Goal: Task Accomplishment & Management: Use online tool/utility

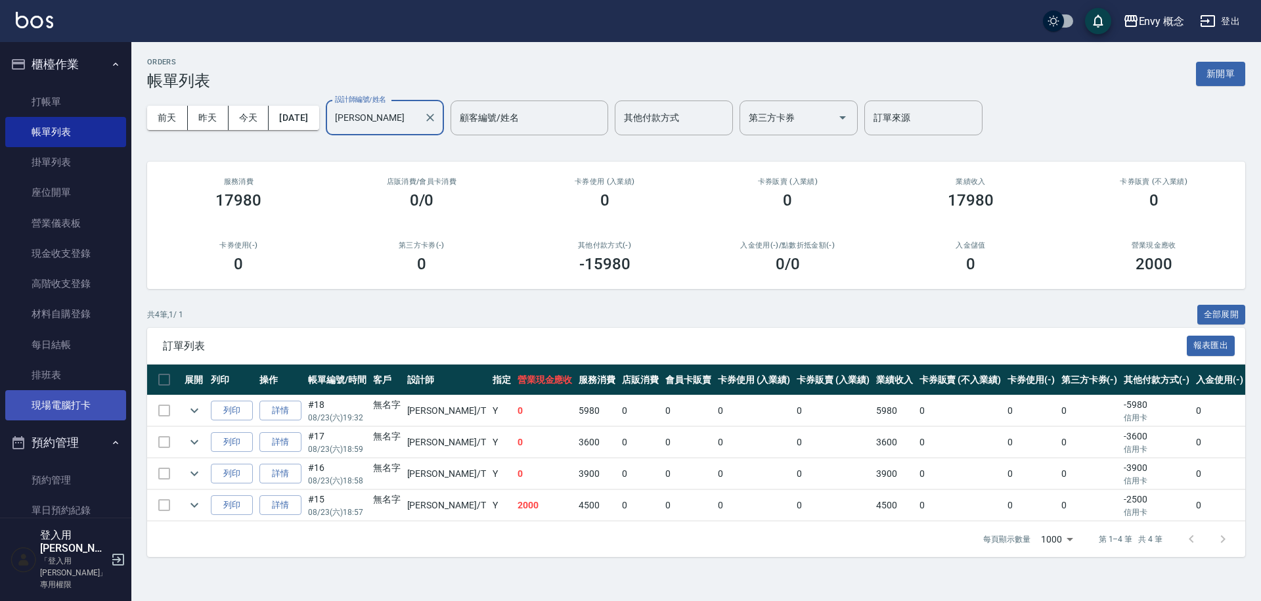
click at [85, 401] on link "現場電腦打卡" at bounding box center [65, 405] width 121 height 30
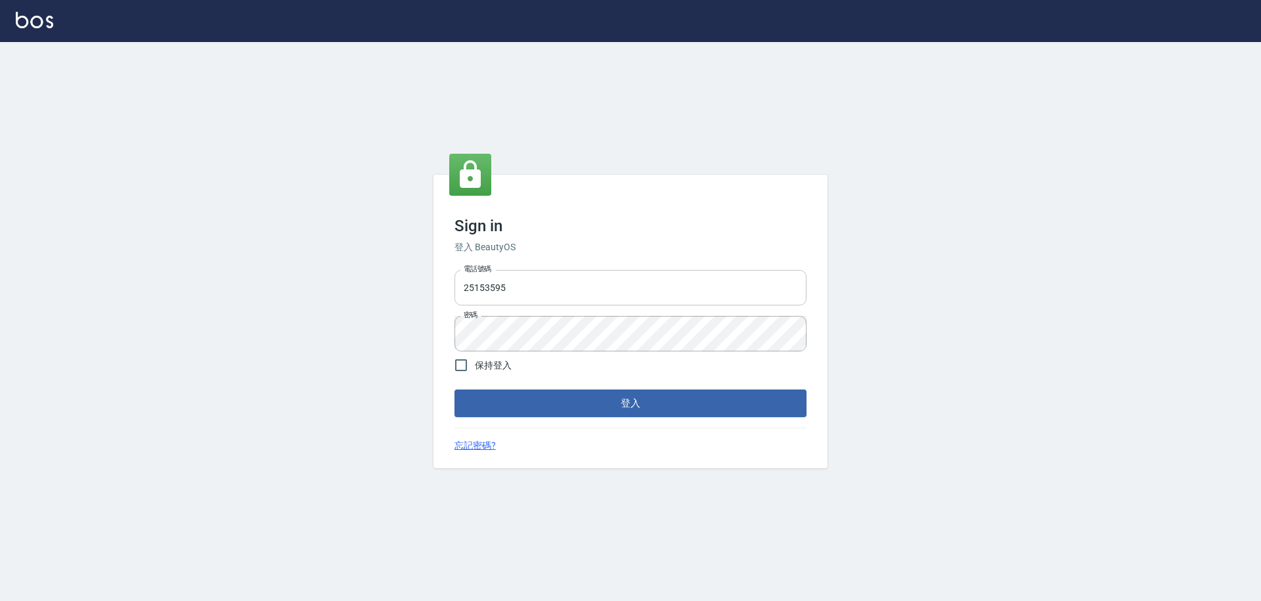
click at [683, 293] on input "25153595" at bounding box center [630, 287] width 352 height 35
type input "2"
type input "0930889212"
drag, startPoint x: 454, startPoint y: 364, endPoint x: 497, endPoint y: 386, distance: 47.9
click at [454, 364] on input "保持登入" at bounding box center [461, 365] width 28 height 28
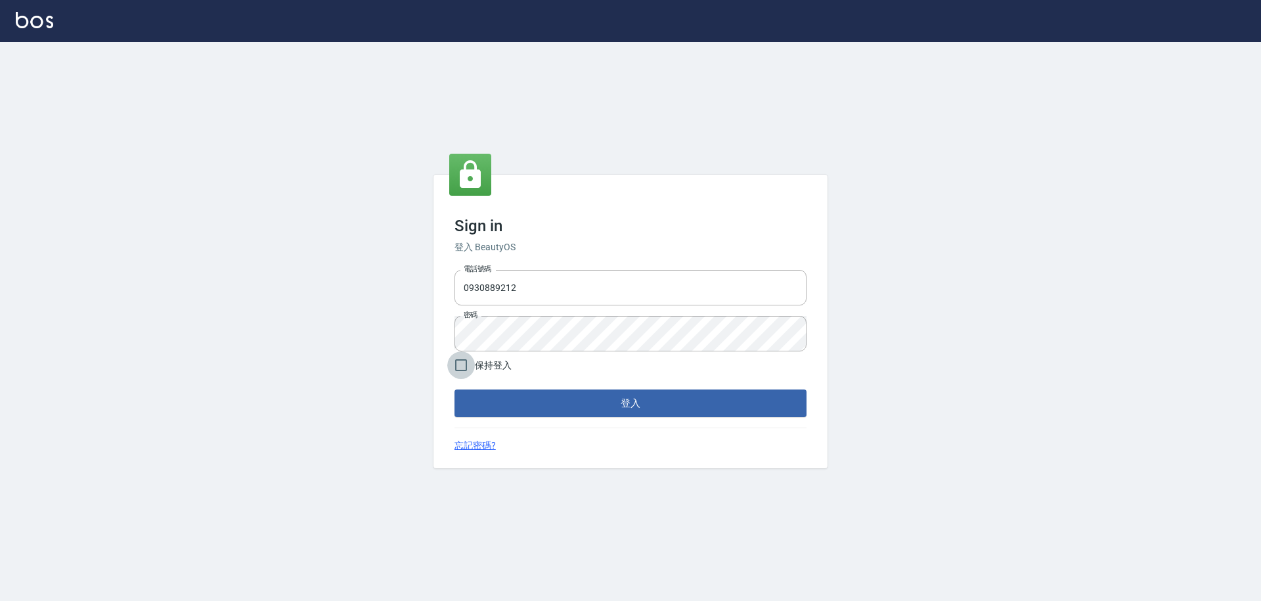
checkbox input "true"
click at [537, 407] on button "登入" at bounding box center [630, 403] width 352 height 28
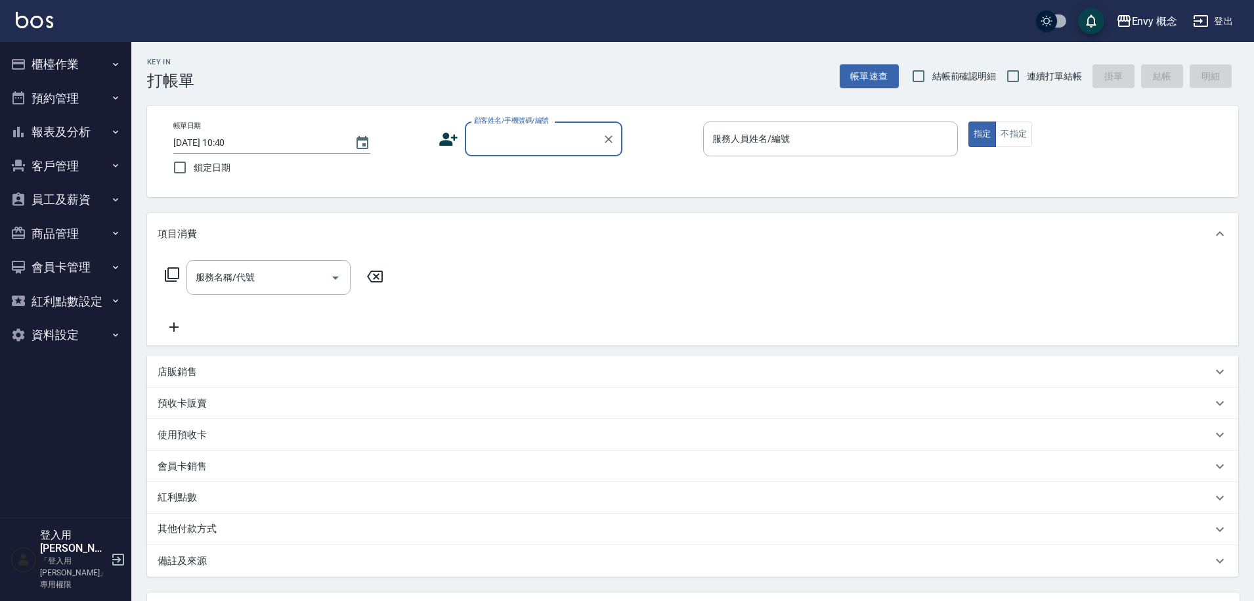
click at [87, 65] on button "櫃檯作業" at bounding box center [65, 64] width 121 height 34
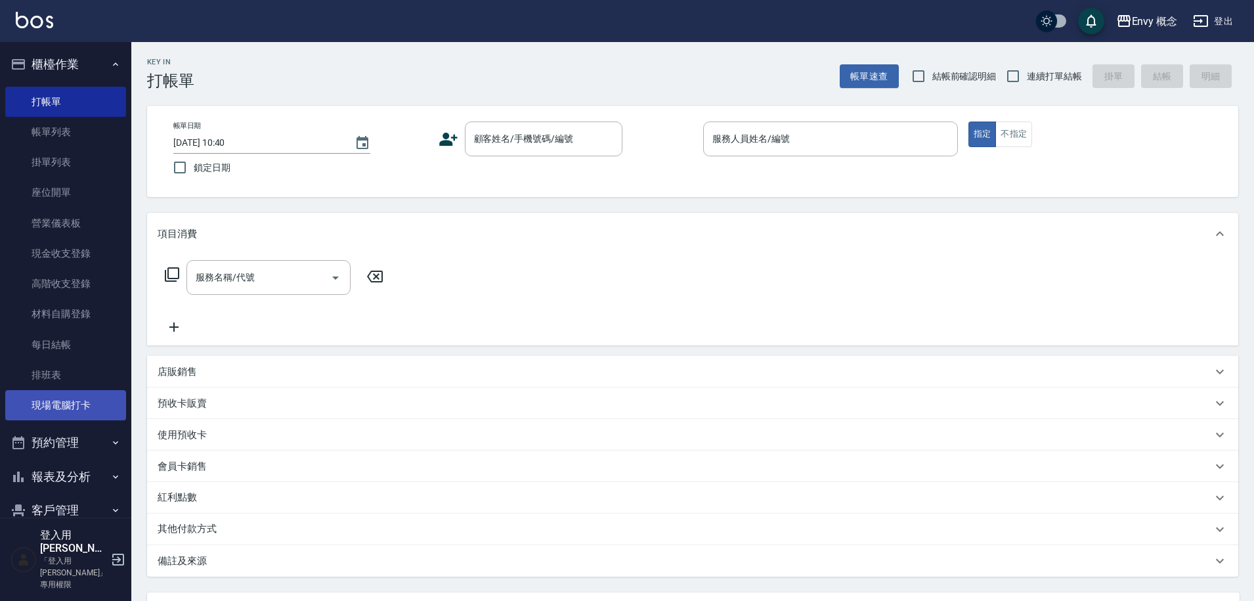
drag, startPoint x: 78, startPoint y: 395, endPoint x: 70, endPoint y: 394, distance: 8.6
click at [77, 395] on link "現場電腦打卡" at bounding box center [65, 405] width 121 height 30
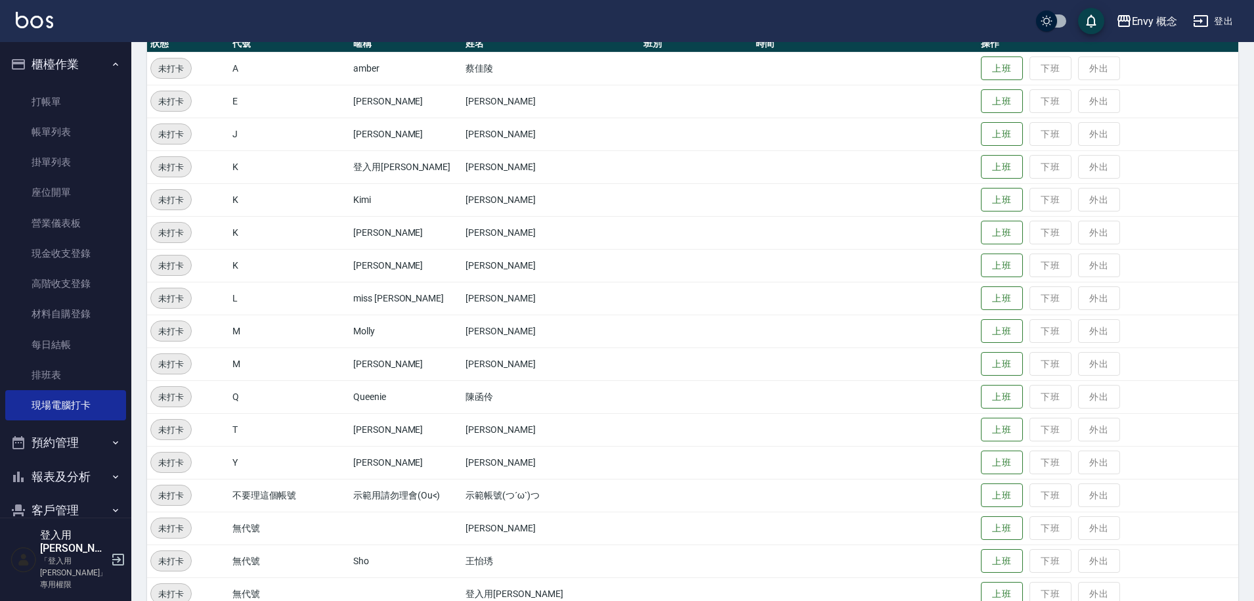
scroll to position [252, 0]
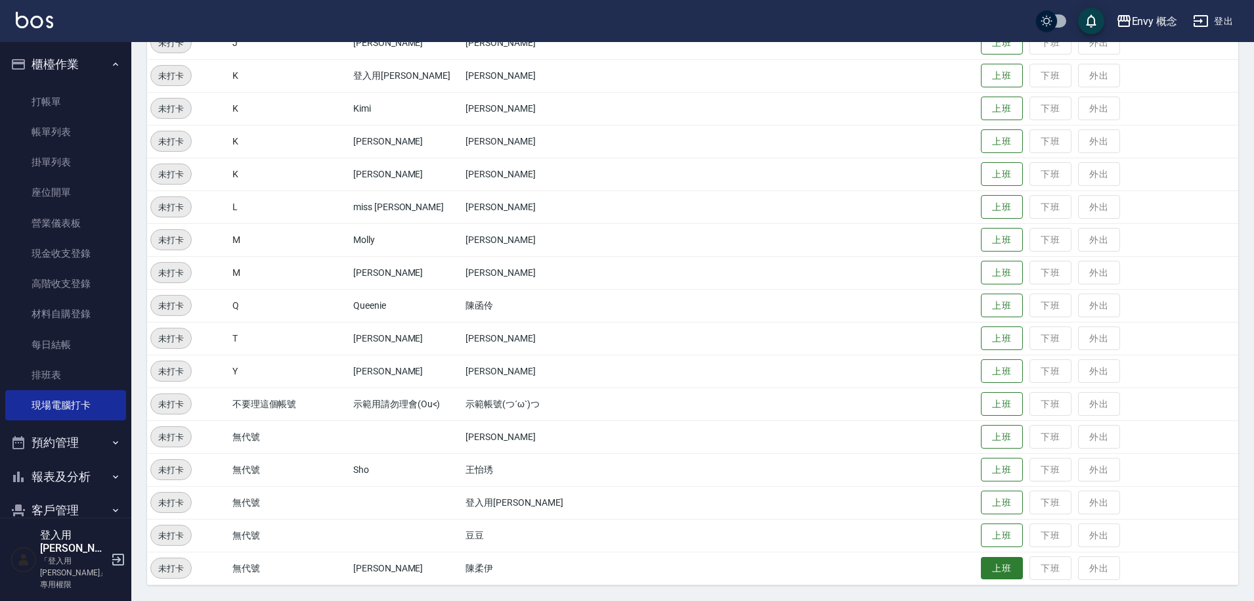
click at [995, 575] on button "上班" at bounding box center [1002, 568] width 42 height 23
click at [994, 475] on button "上班" at bounding box center [1002, 469] width 42 height 23
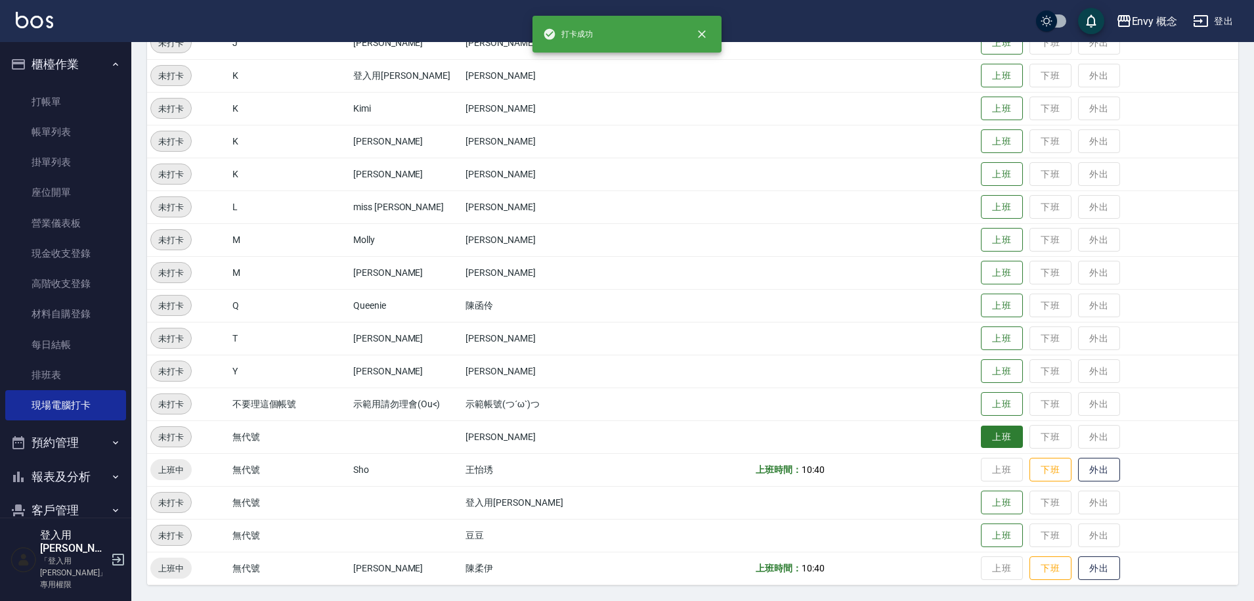
click at [1002, 438] on button "上班" at bounding box center [1002, 437] width 42 height 23
